Goal: Find specific page/section: Find specific page/section

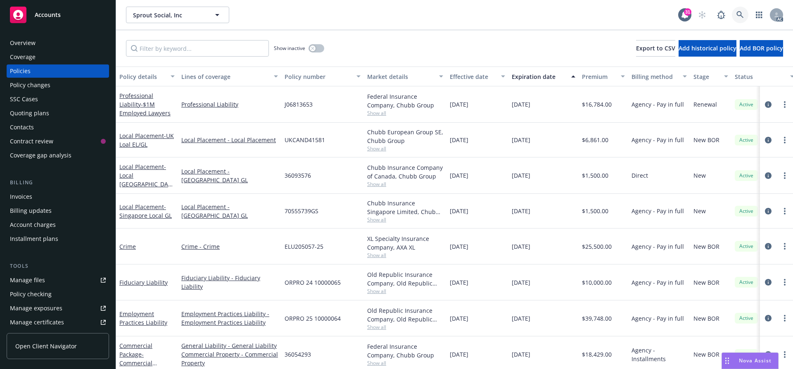
click at [732, 14] on link at bounding box center [740, 15] width 17 height 17
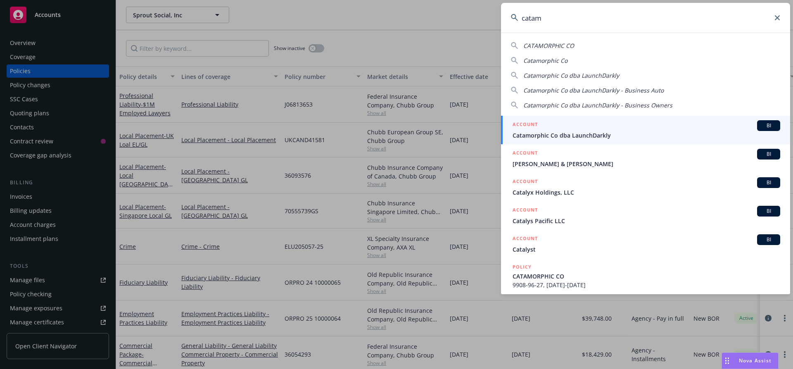
type input "catam"
click at [584, 129] on div "ACCOUNT BI" at bounding box center [647, 125] width 268 height 11
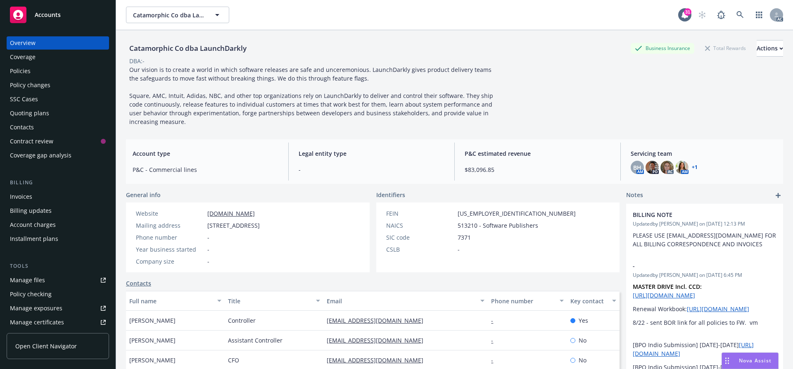
click at [32, 70] on div "Policies" at bounding box center [58, 70] width 96 height 13
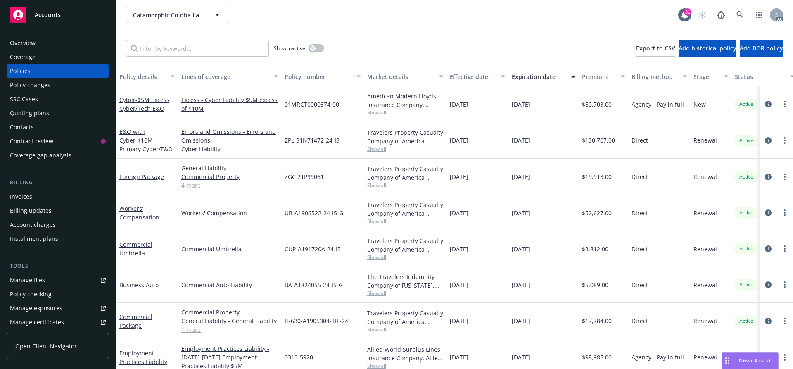
scroll to position [41, 0]
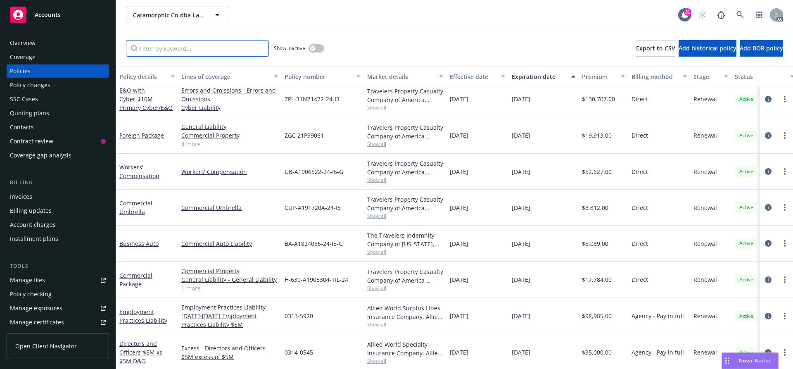
click at [157, 43] on input "Filter by keyword..." at bounding box center [197, 48] width 143 height 17
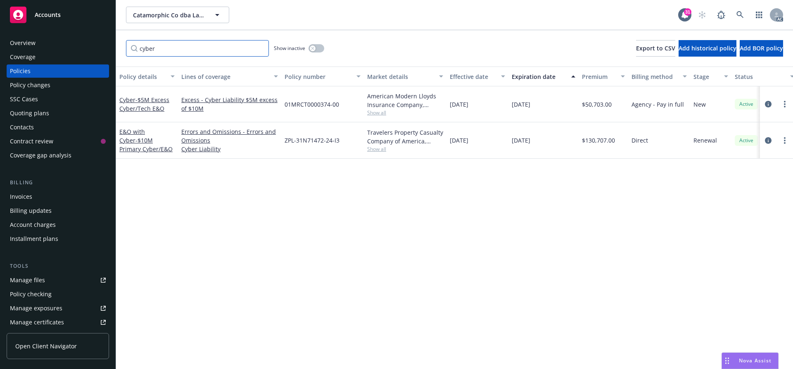
scroll to position [0, 0]
type input "cyber"
